Goal: Information Seeking & Learning: Learn about a topic

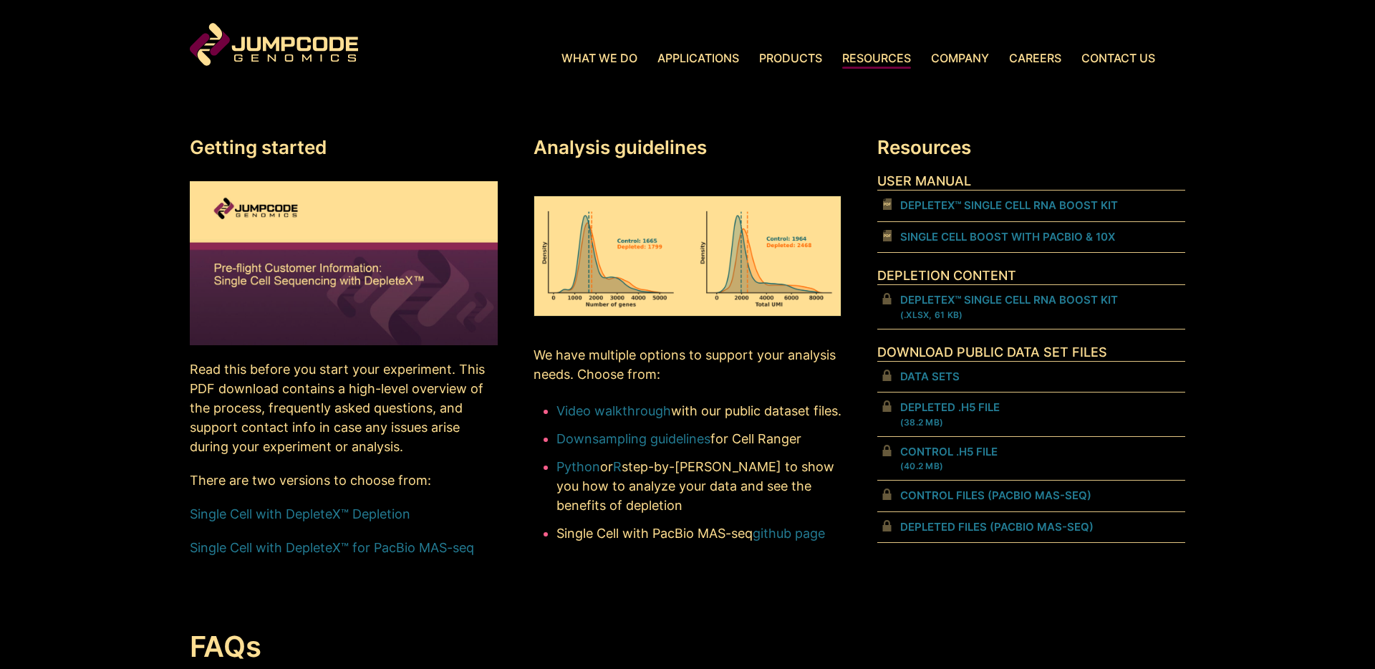
scroll to position [581, 0]
click at [396, 513] on link "Single Cell with DepleteX™ Depletion" at bounding box center [300, 513] width 221 height 15
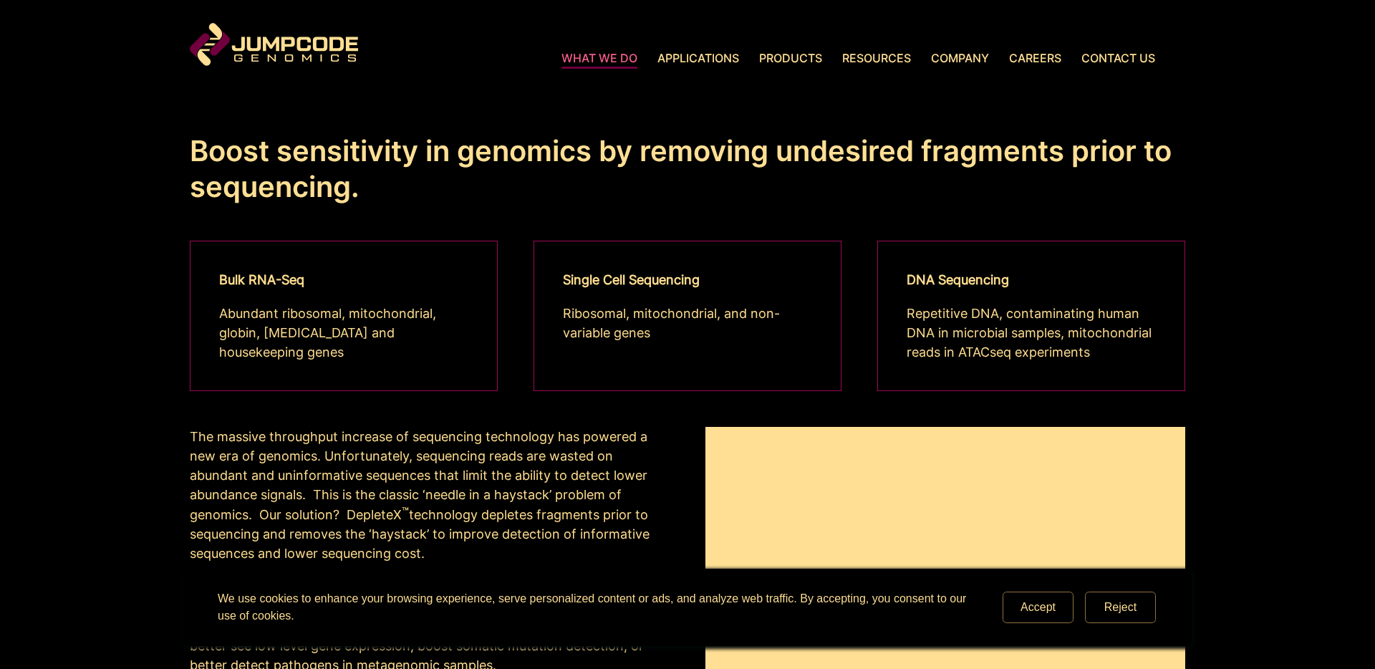
scroll to position [216, 0]
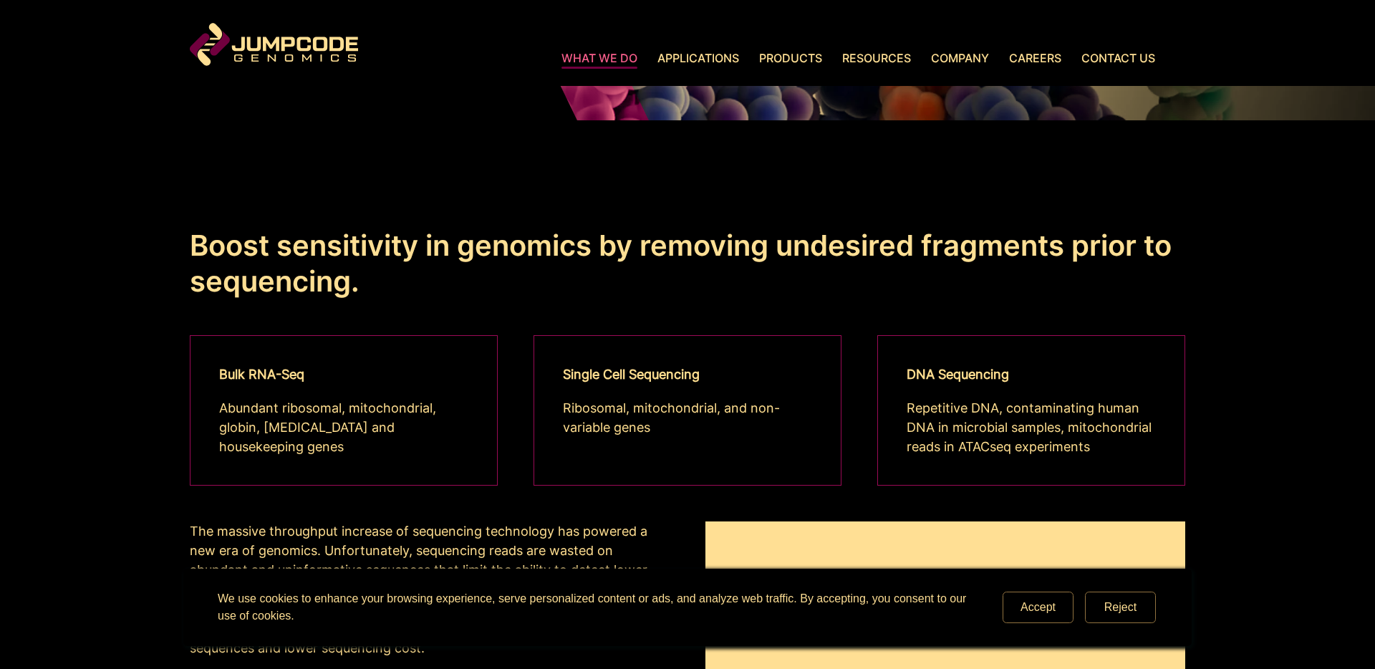
click at [601, 378] on strong "Single Cell Sequencing" at bounding box center [631, 374] width 137 height 15
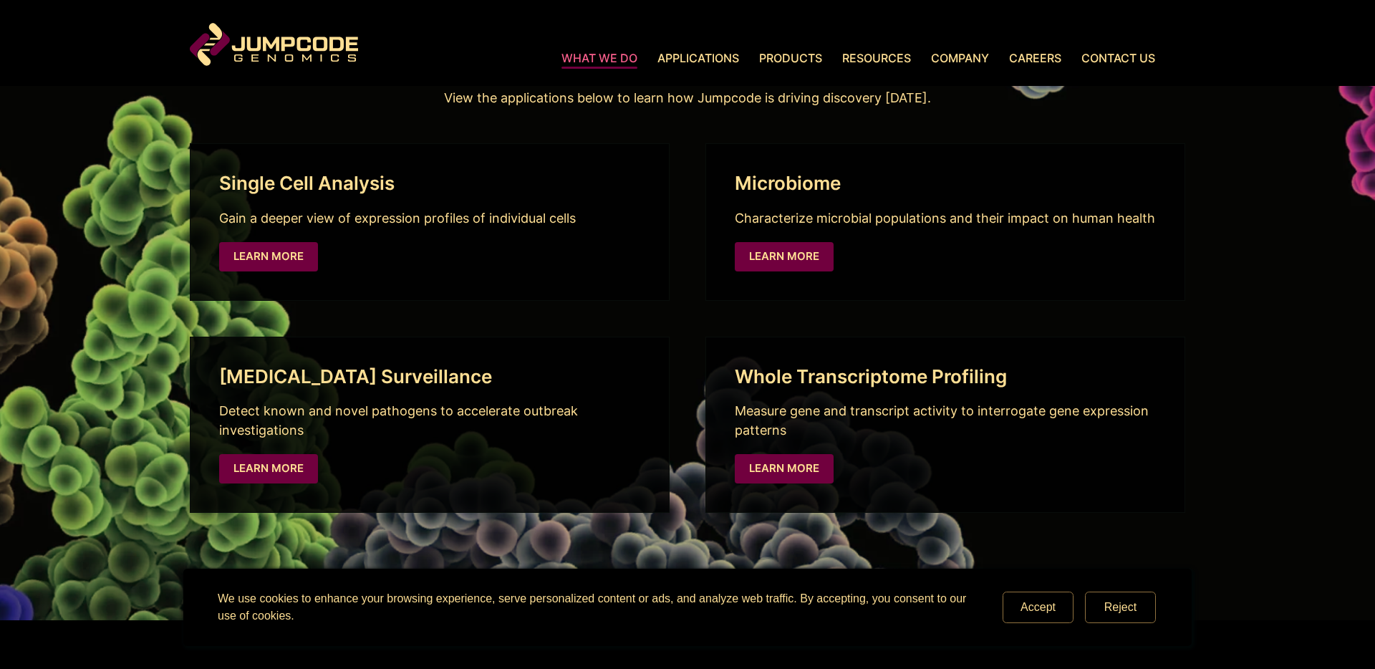
scroll to position [2410, 0]
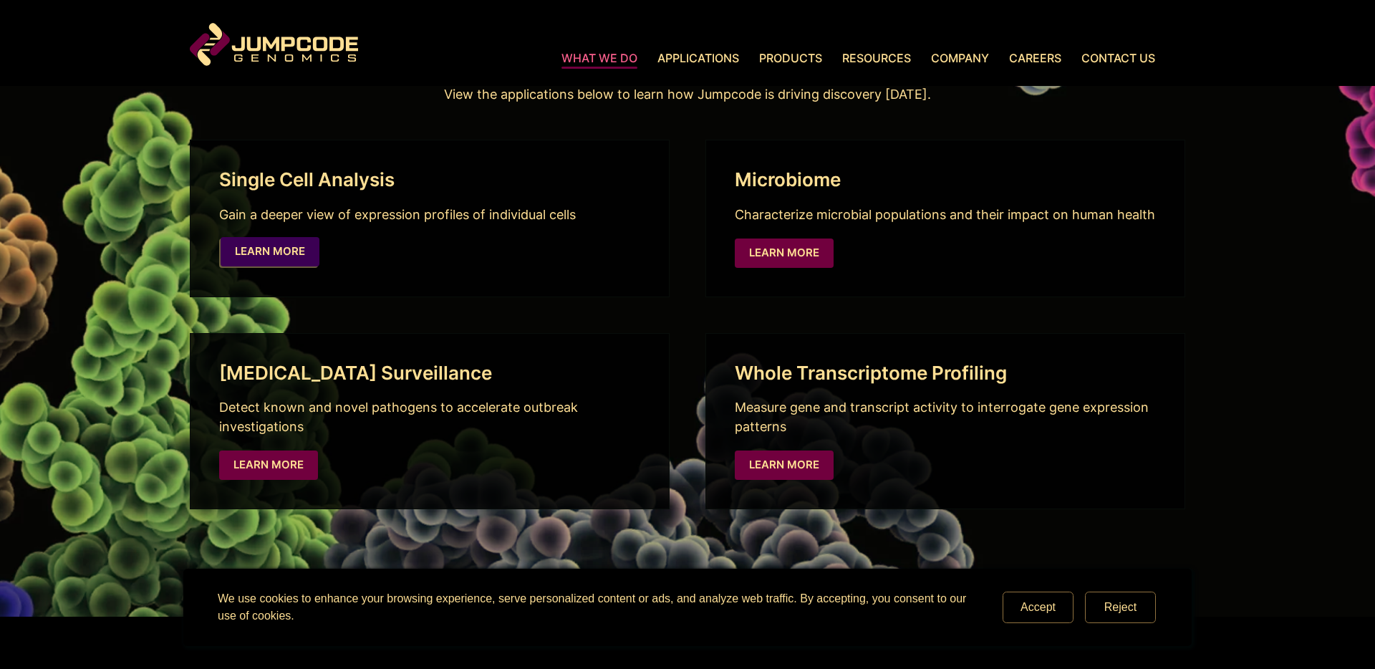
click at [282, 251] on link "Learn More" at bounding box center [270, 251] width 99 height 29
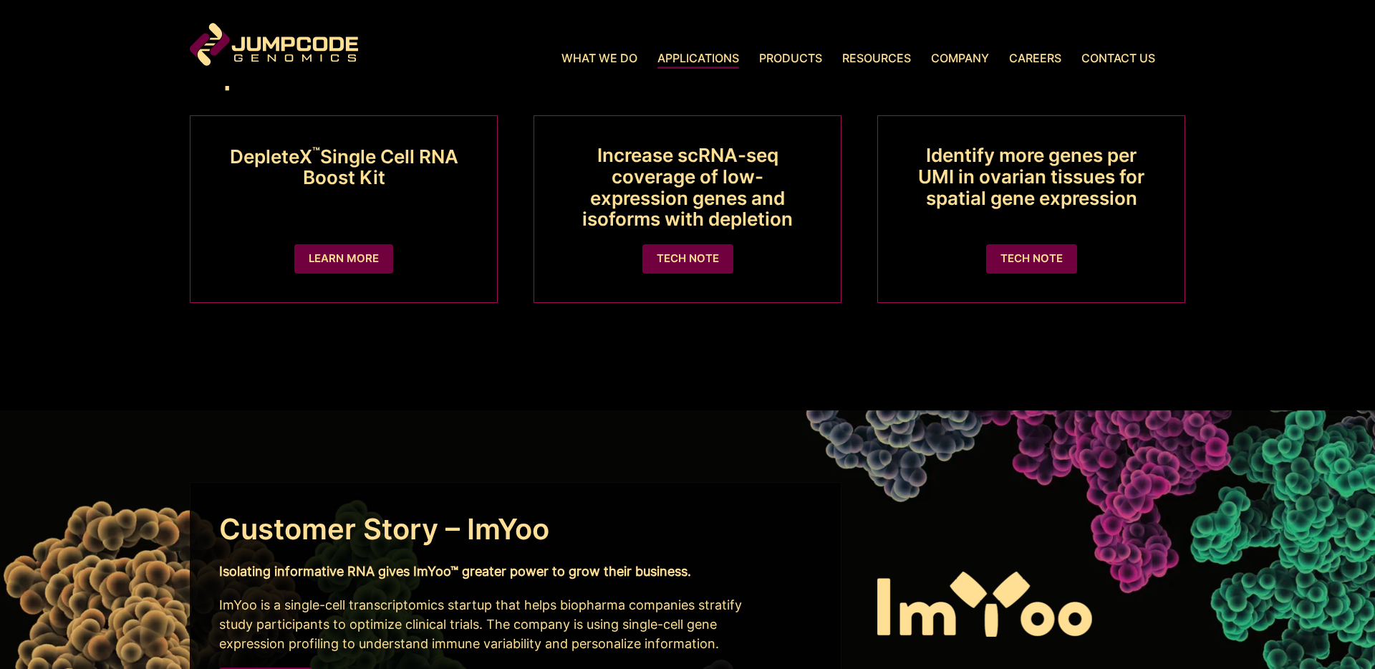
scroll to position [3298, 0]
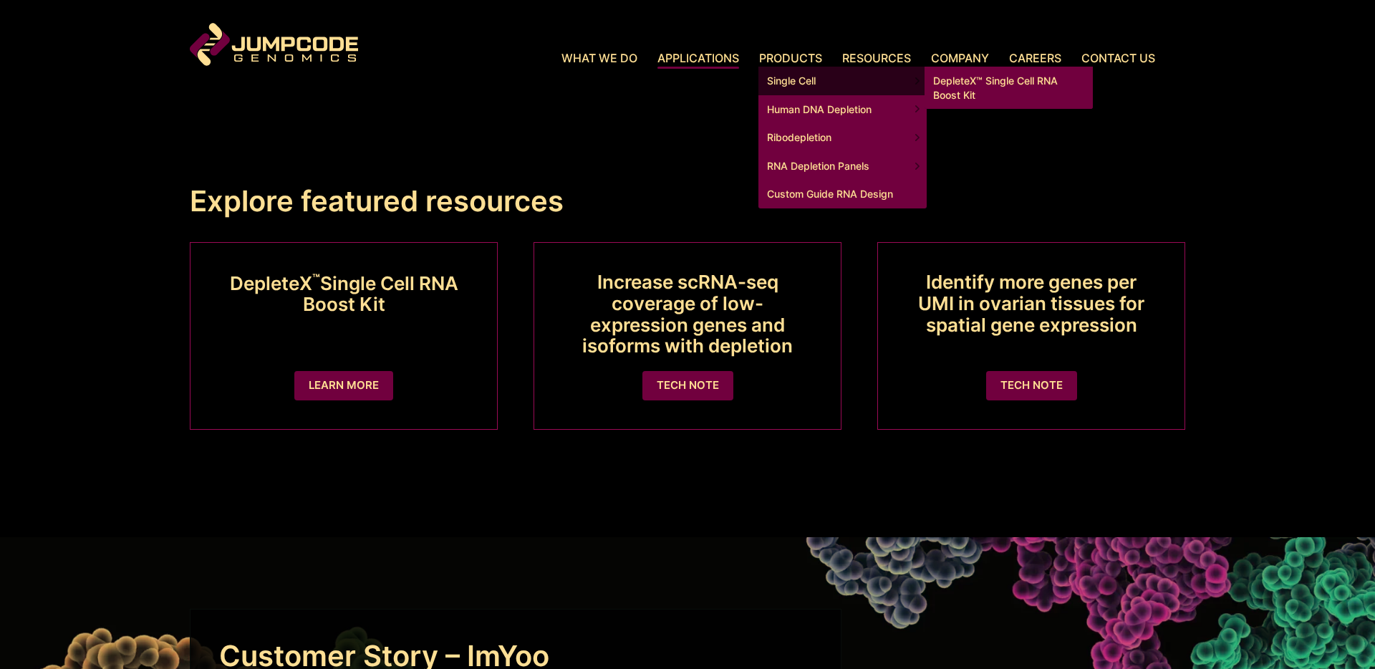
click at [997, 87] on link "DepleteX™ Single Cell RNA Boost Kit" at bounding box center [1008, 88] width 168 height 42
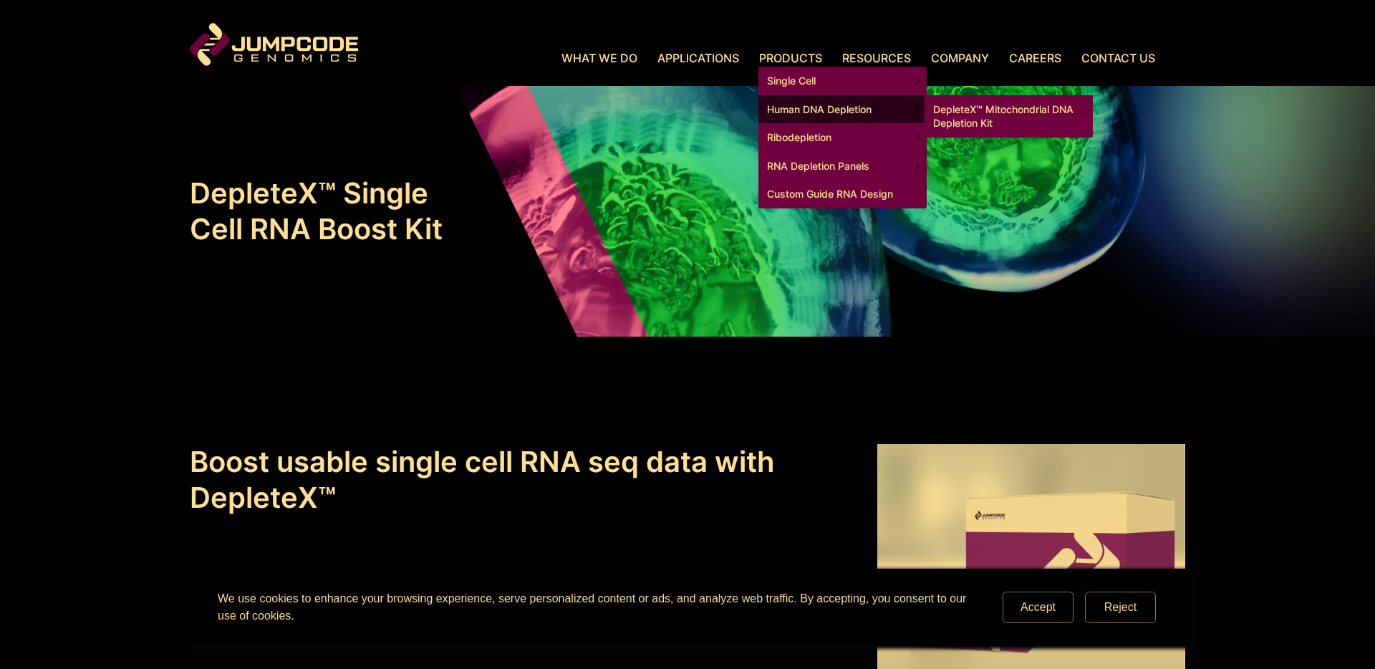
click at [982, 107] on link "DepleteX™ Mitochondrial DNA Depletion Kit" at bounding box center [1008, 116] width 168 height 42
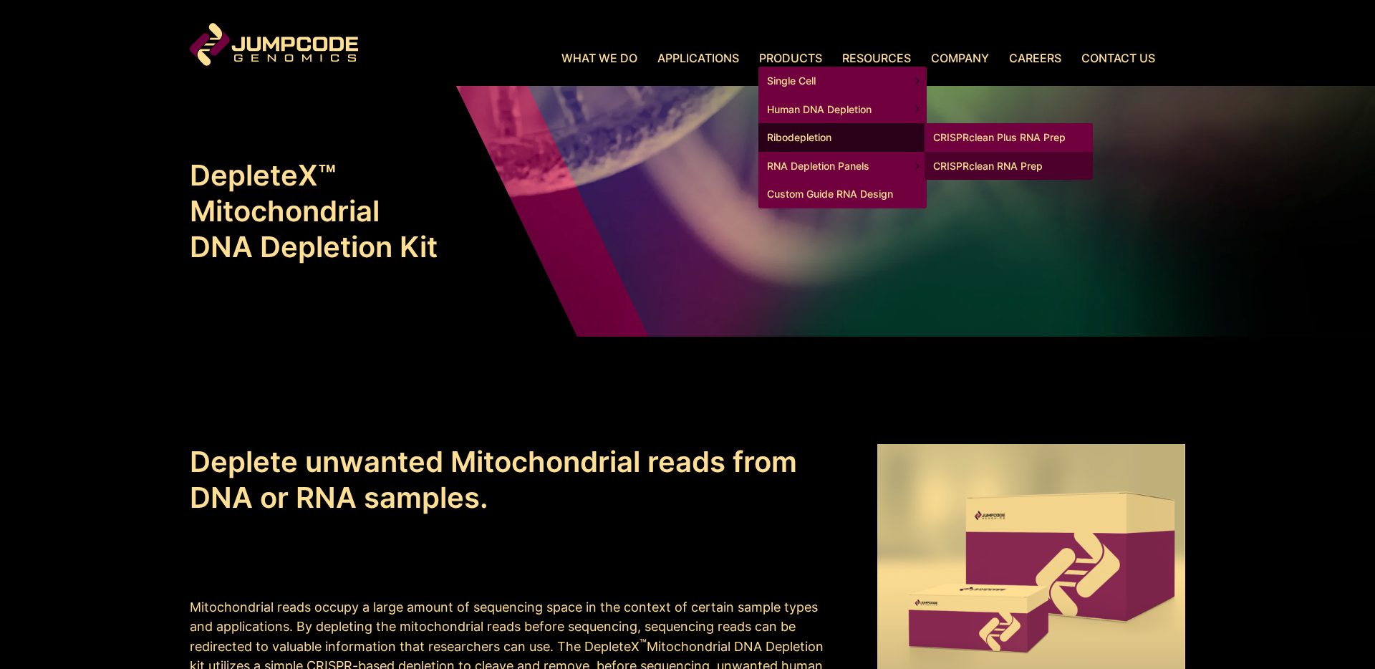
click at [948, 135] on link "CRISPRclean Plus RNA Prep" at bounding box center [1008, 137] width 168 height 29
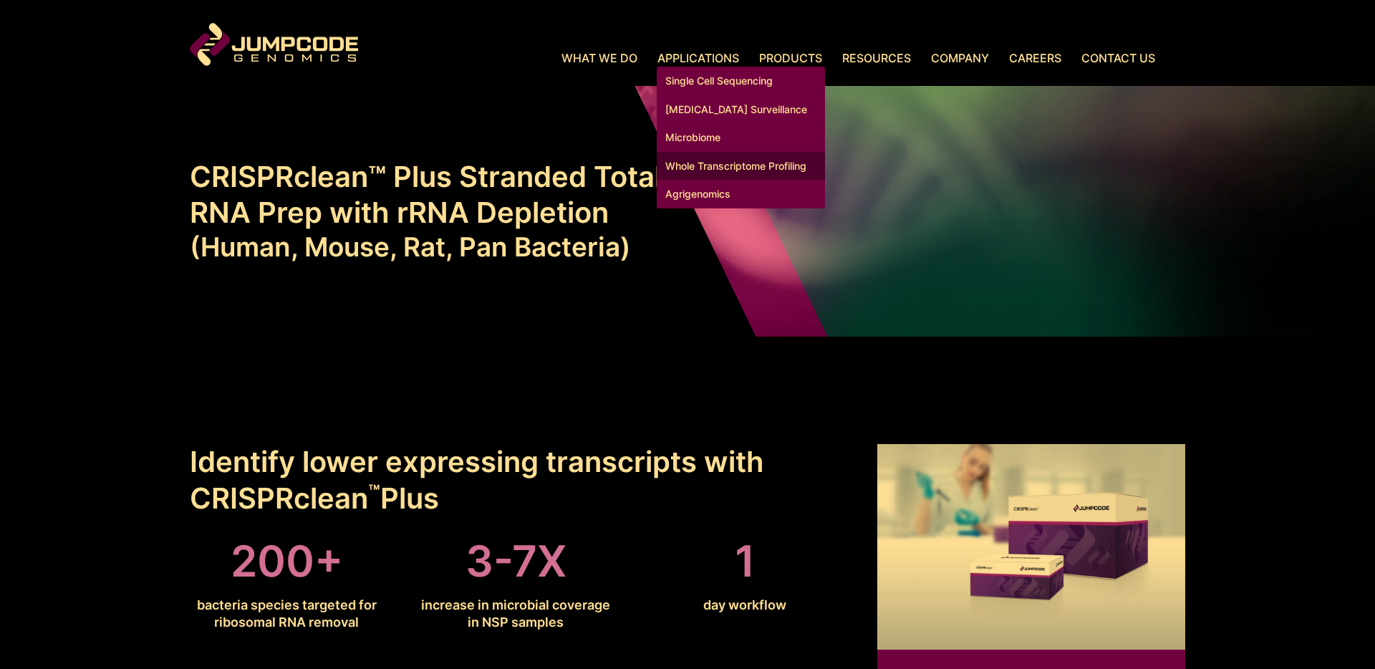
click at [718, 180] on link "Whole Transcriptome Profiling" at bounding box center [741, 166] width 168 height 29
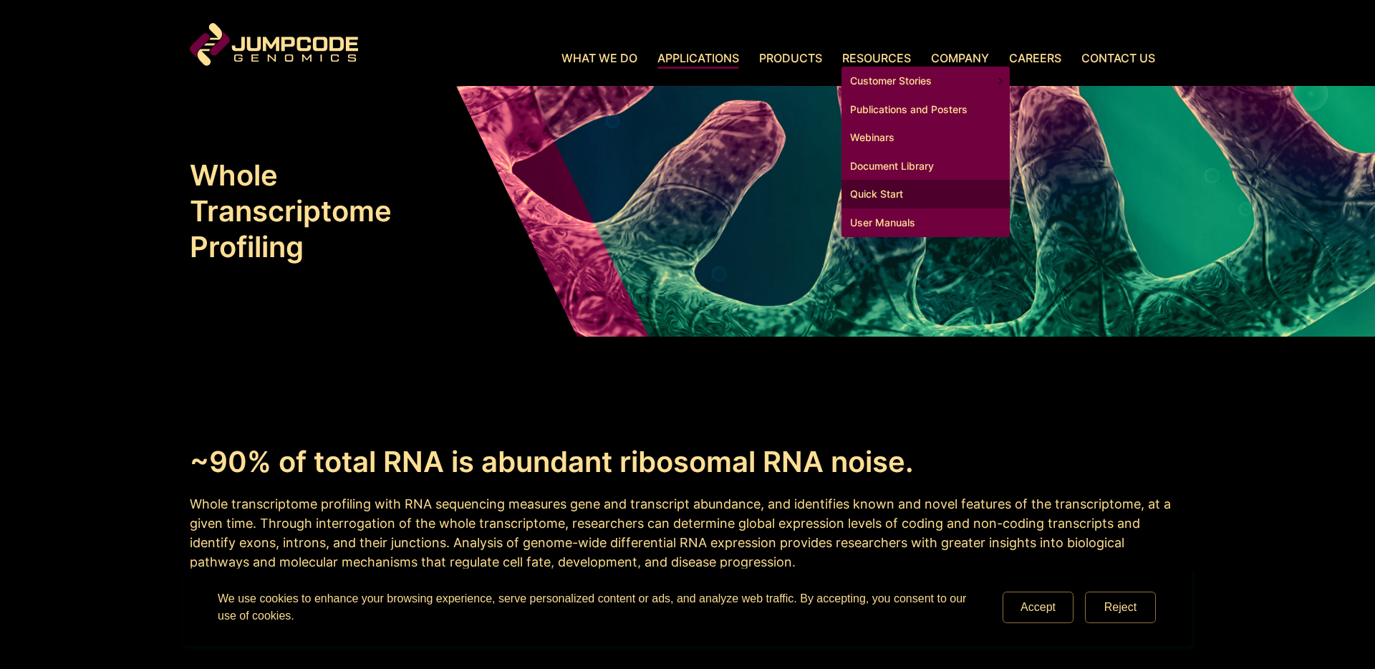
scroll to position [4, 0]
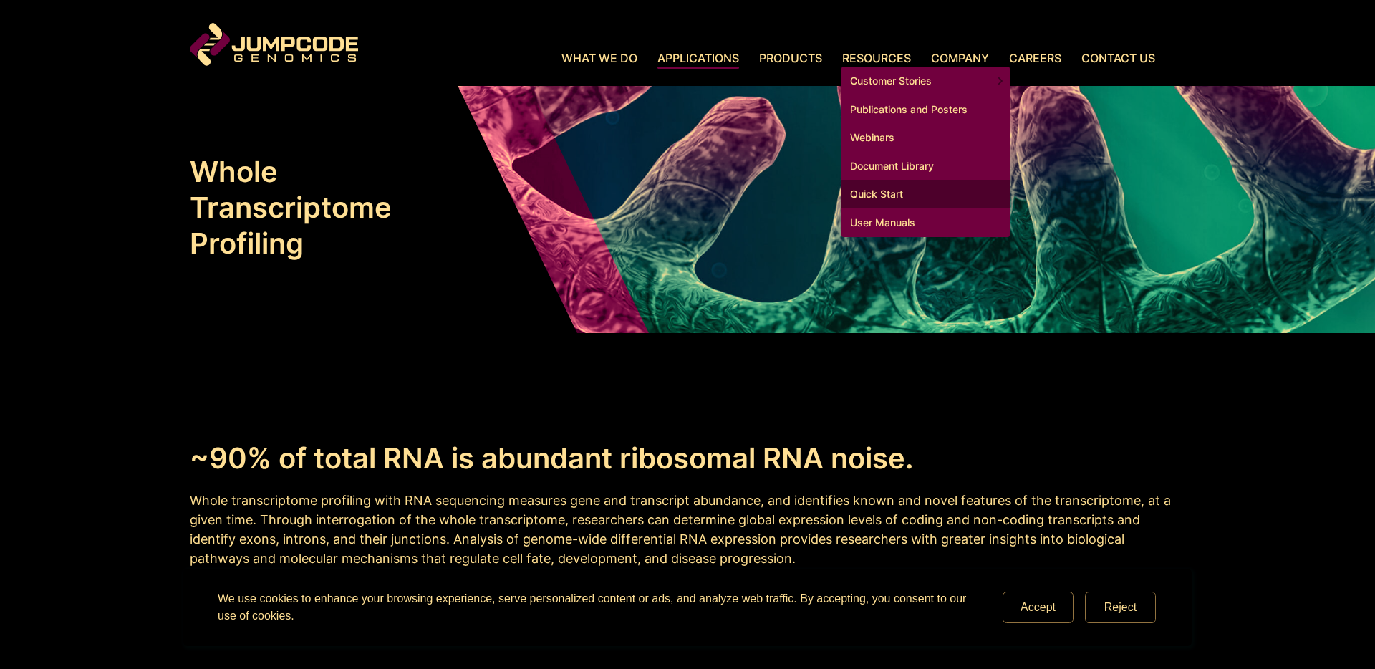
click at [895, 195] on link "Quick Start" at bounding box center [925, 194] width 168 height 29
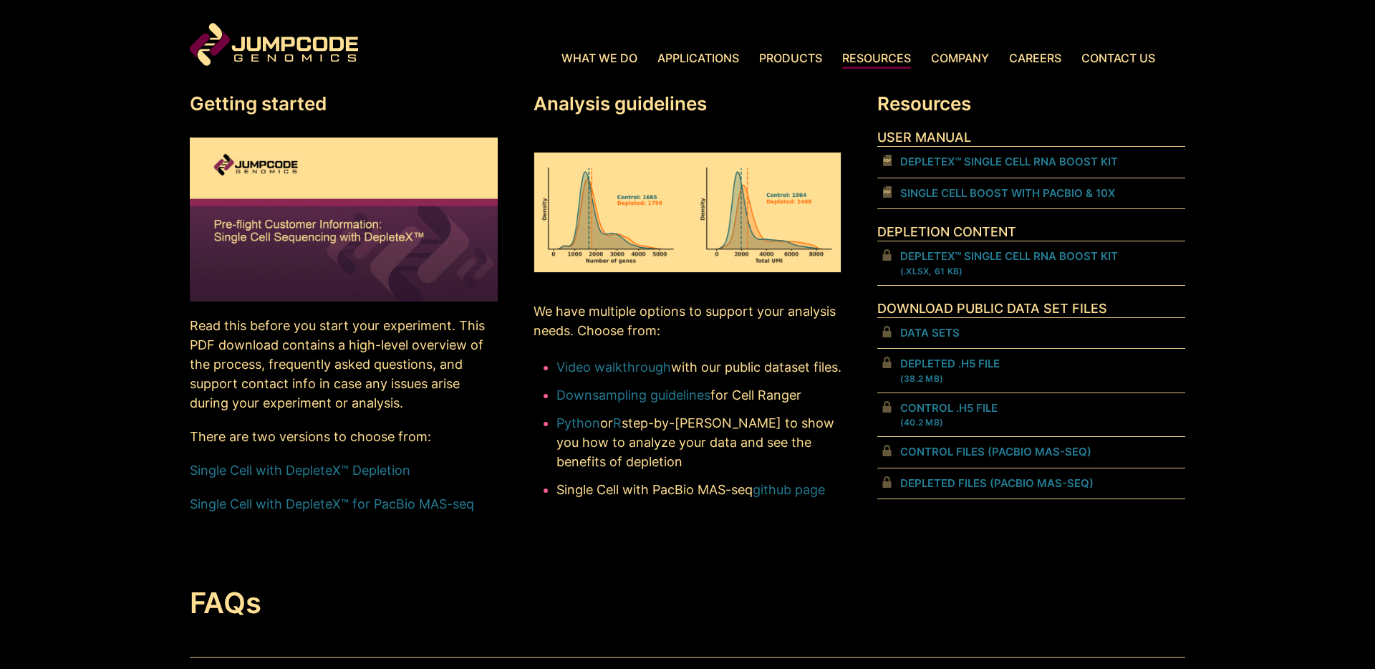
scroll to position [623, 0]
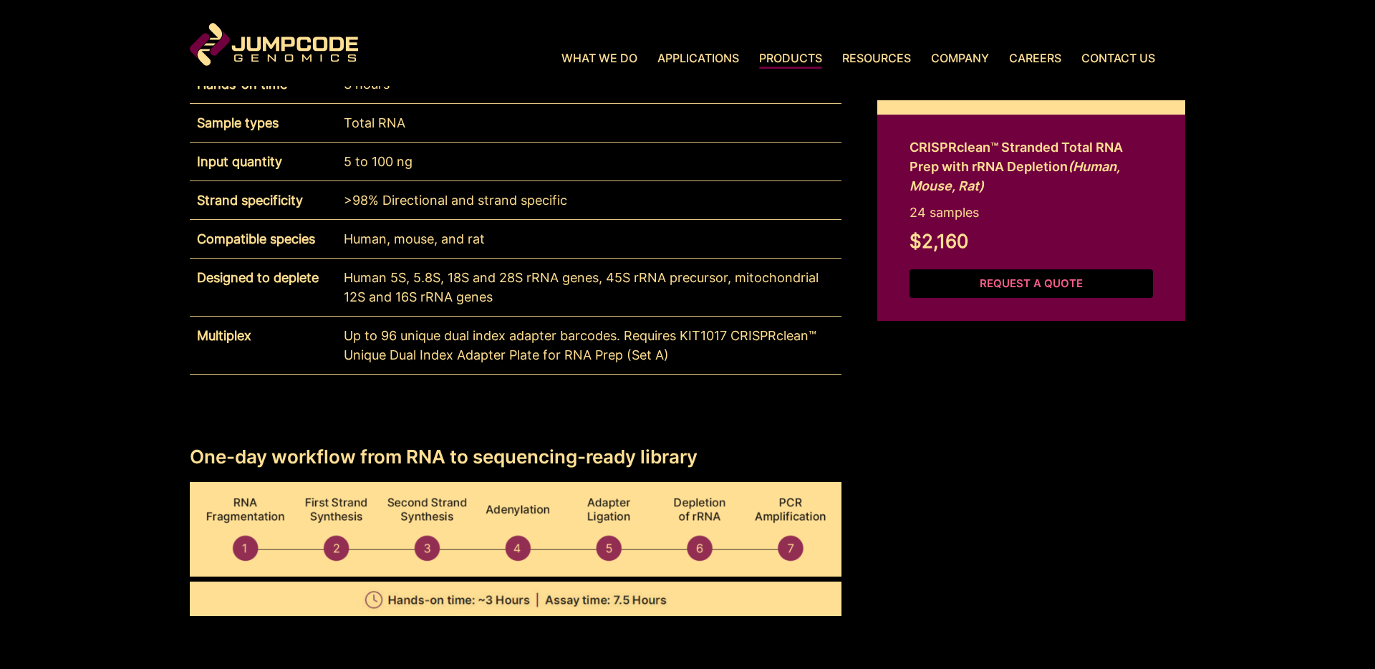
scroll to position [1106, 0]
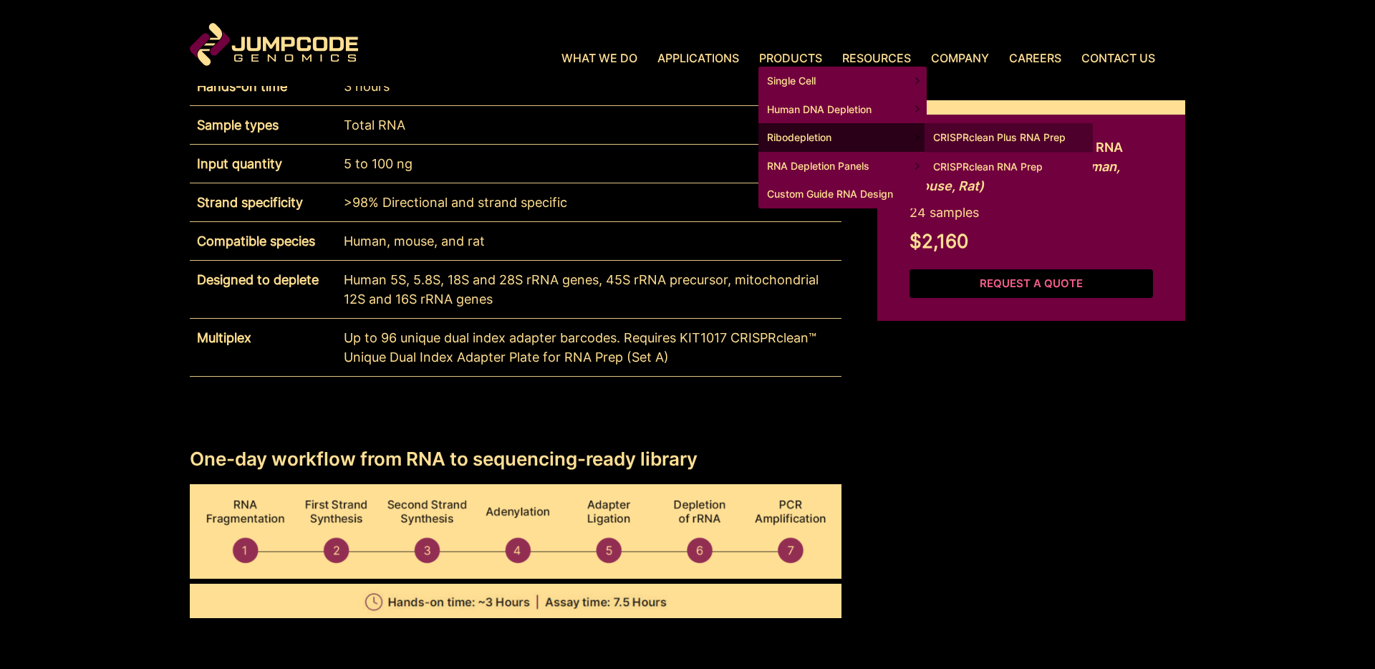
click at [976, 168] on link "CRISPRclean RNA Prep" at bounding box center [1008, 166] width 168 height 29
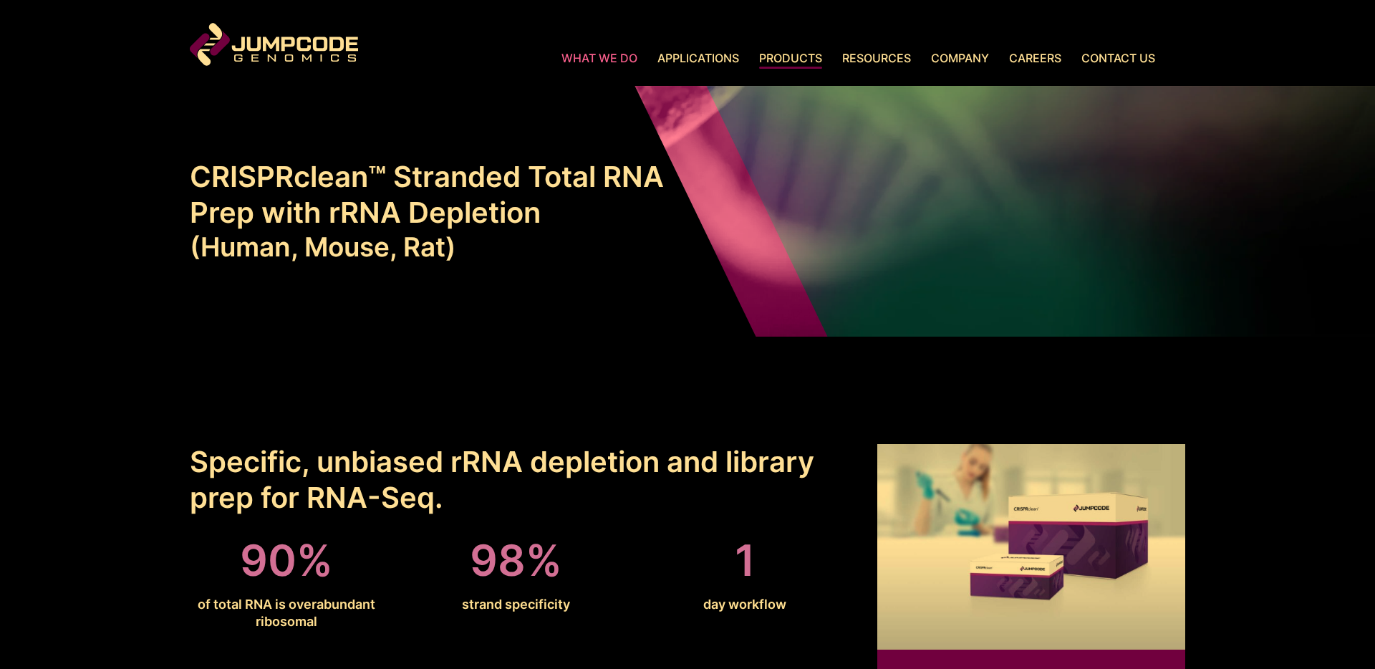
click at [622, 57] on link "What We Do" at bounding box center [604, 57] width 86 height 17
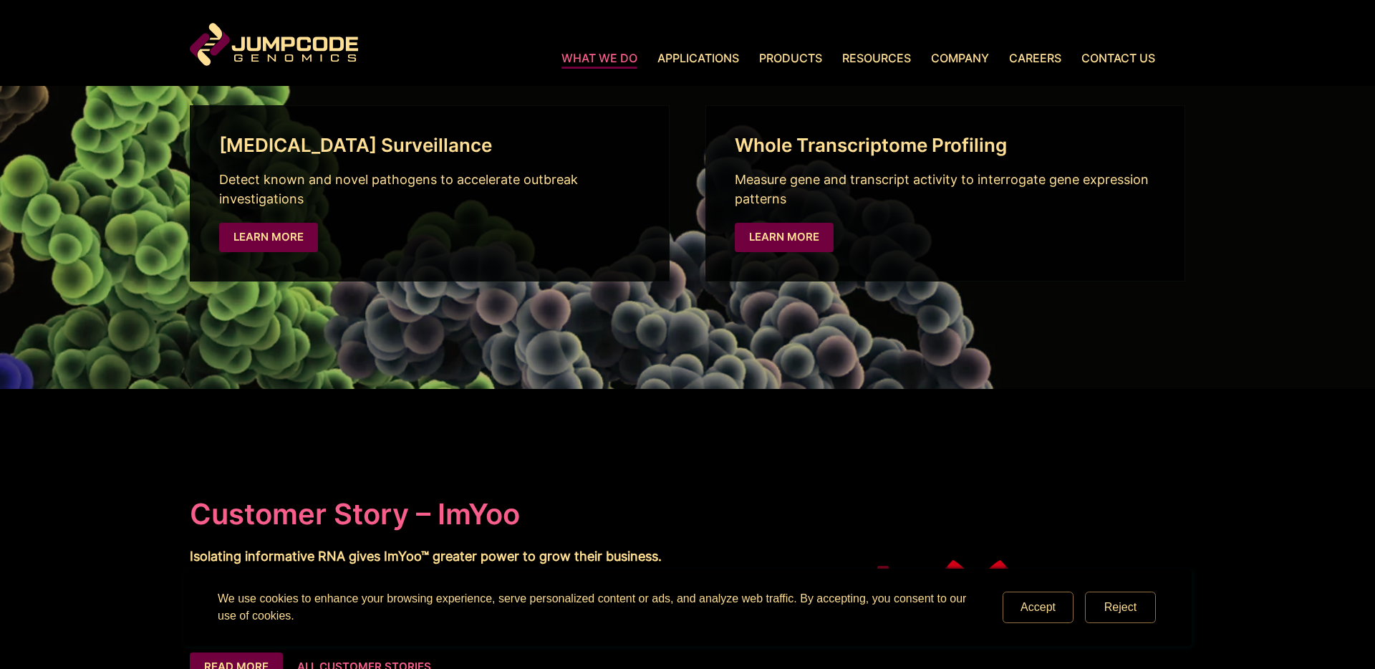
scroll to position [2643, 0]
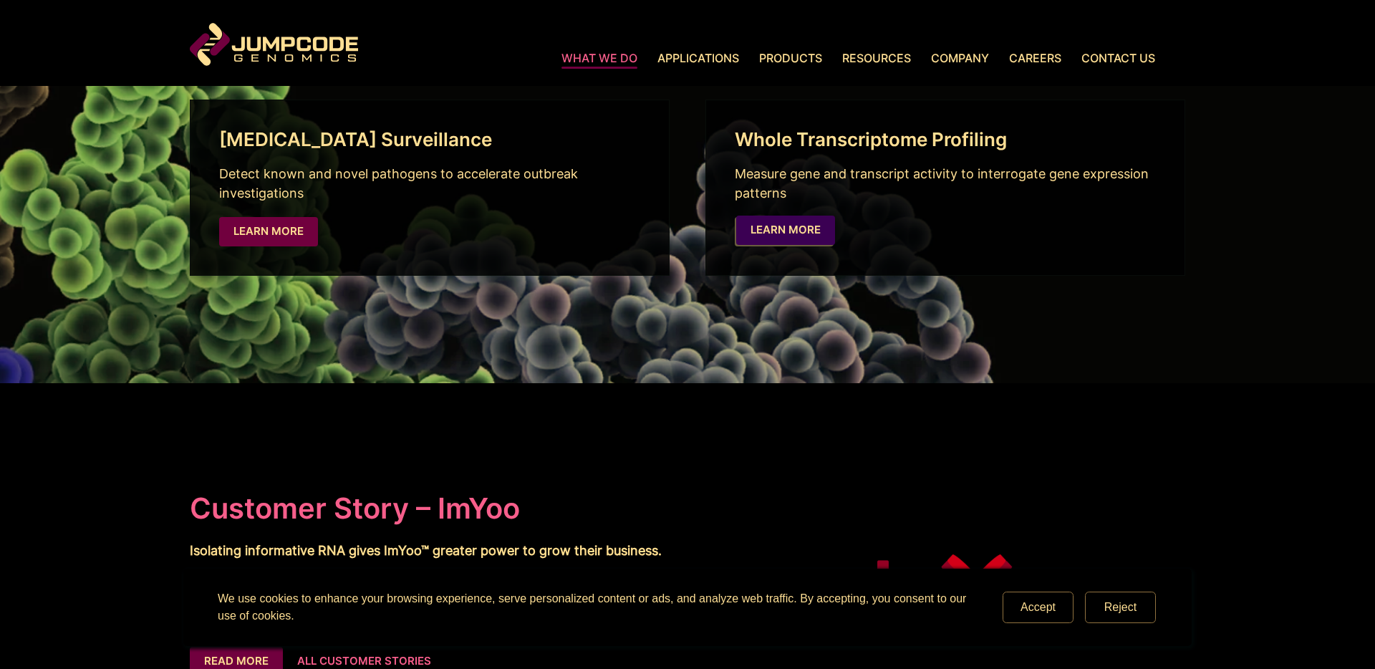
click at [805, 224] on link "Learn More" at bounding box center [785, 230] width 99 height 29
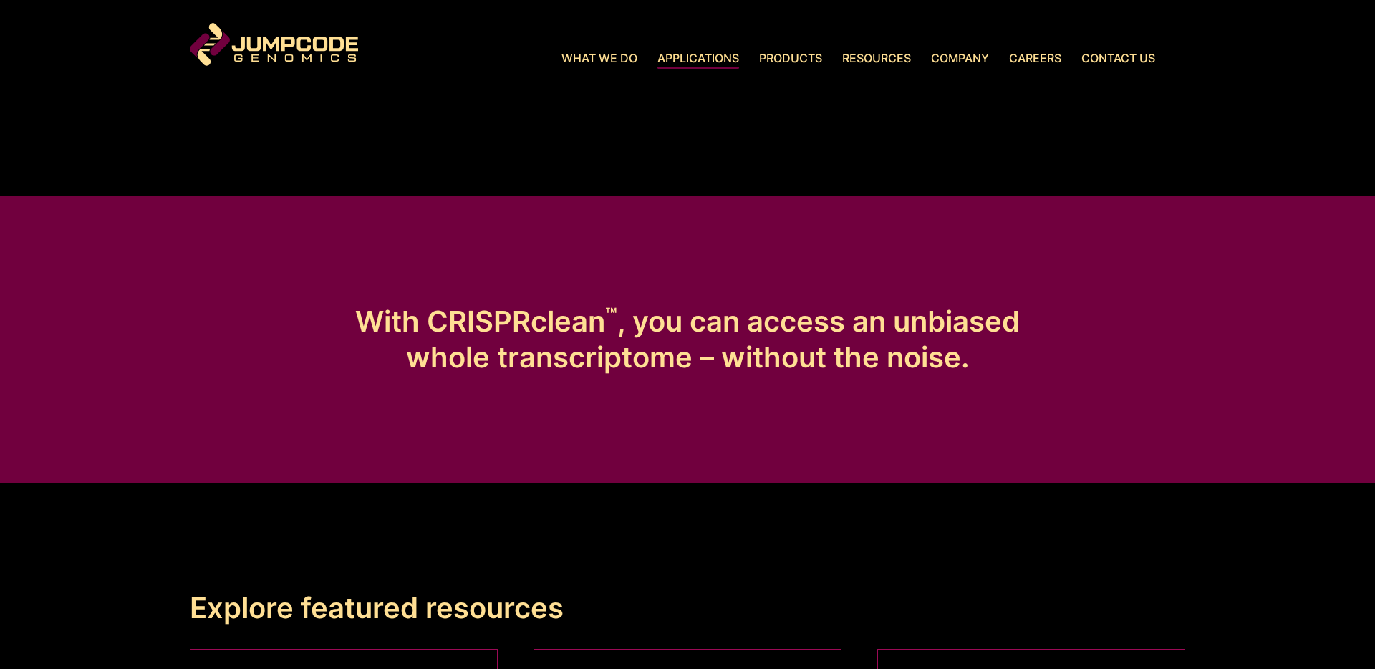
scroll to position [534, 0]
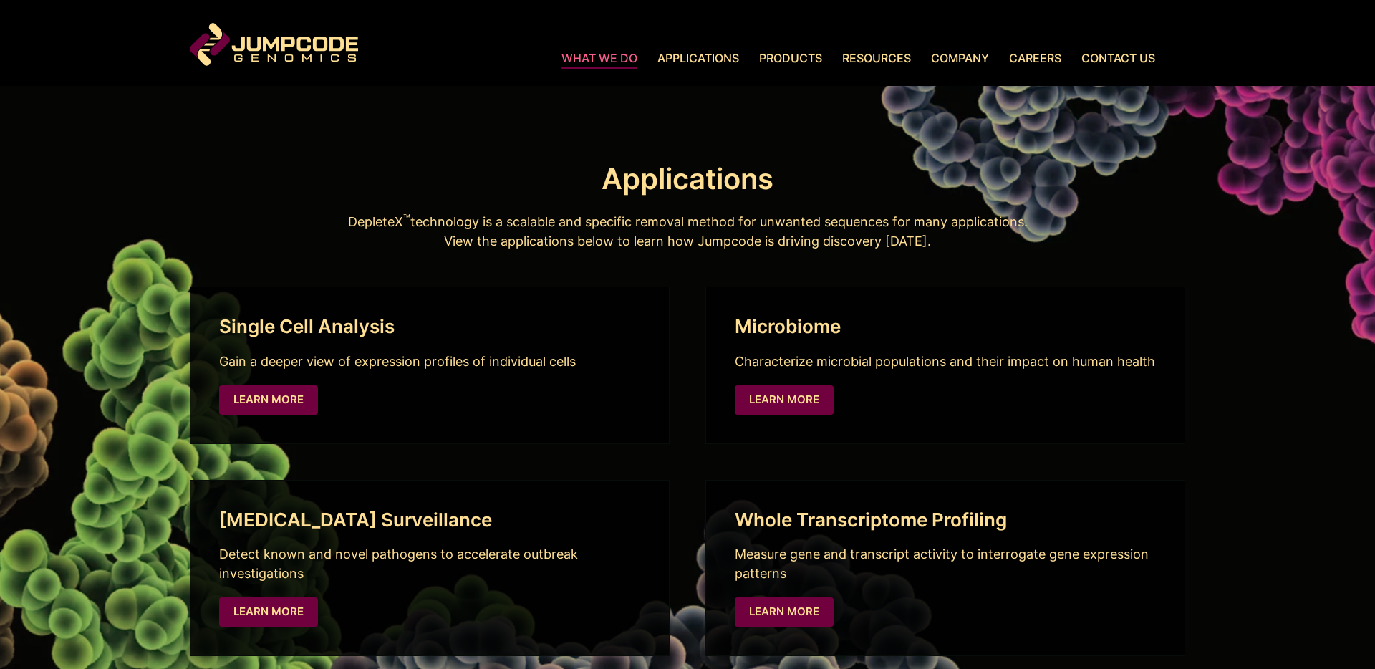
scroll to position [2264, 0]
click at [287, 392] on link "Learn More" at bounding box center [270, 396] width 99 height 29
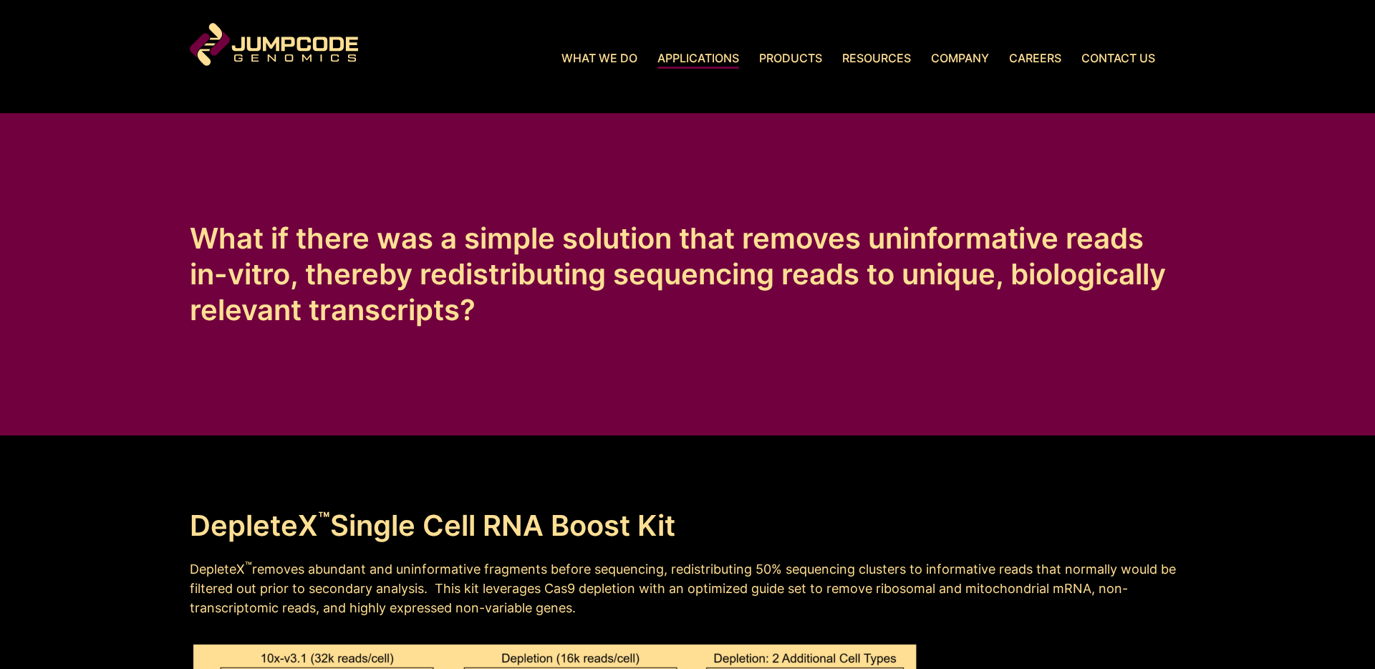
scroll to position [1151, 0]
